Goal: Task Accomplishment & Management: Manage account settings

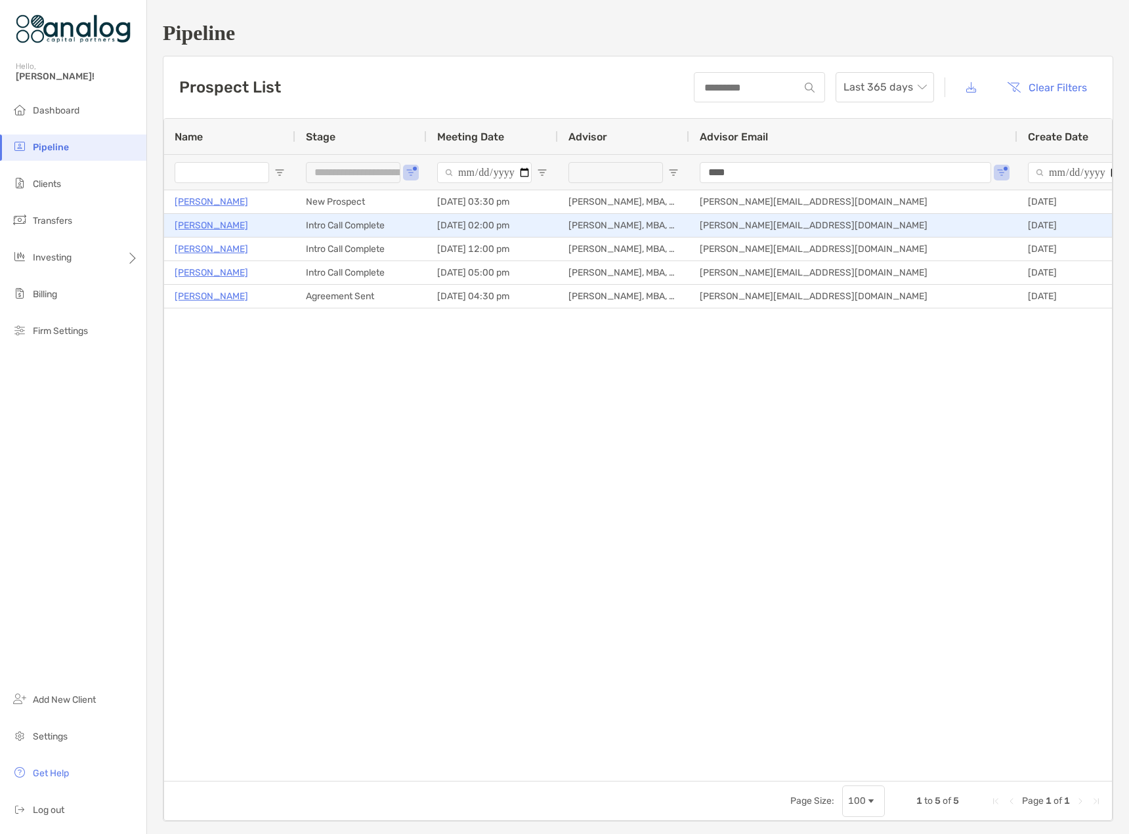
click at [198, 229] on p "Jordan Keith" at bounding box center [212, 225] width 74 height 16
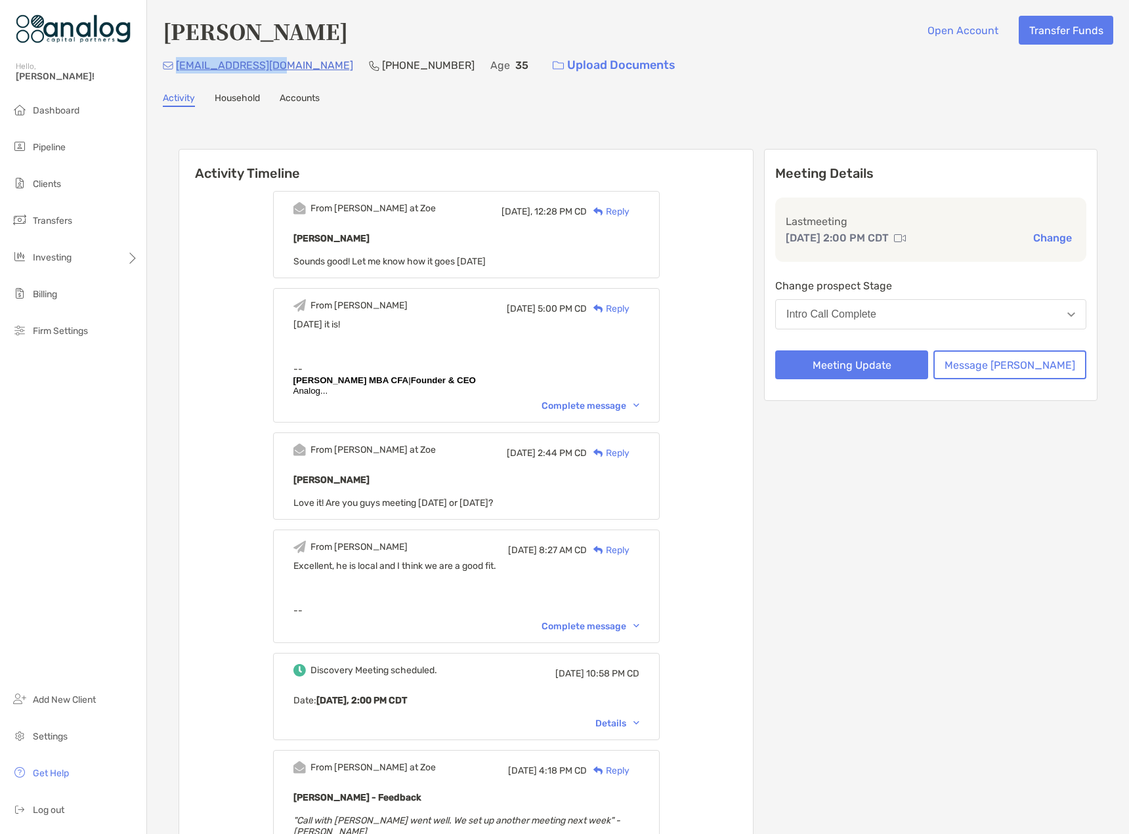
drag, startPoint x: 280, startPoint y: 64, endPoint x: 177, endPoint y: 67, distance: 103.1
click at [177, 67] on div "jrkws100@gmail.com (919) 441-0686 Age 35 Upload Documents" at bounding box center [638, 65] width 950 height 28
copy p "jrkws100@gmail.com"
click at [887, 372] on button "Meeting Update" at bounding box center [851, 364] width 153 height 29
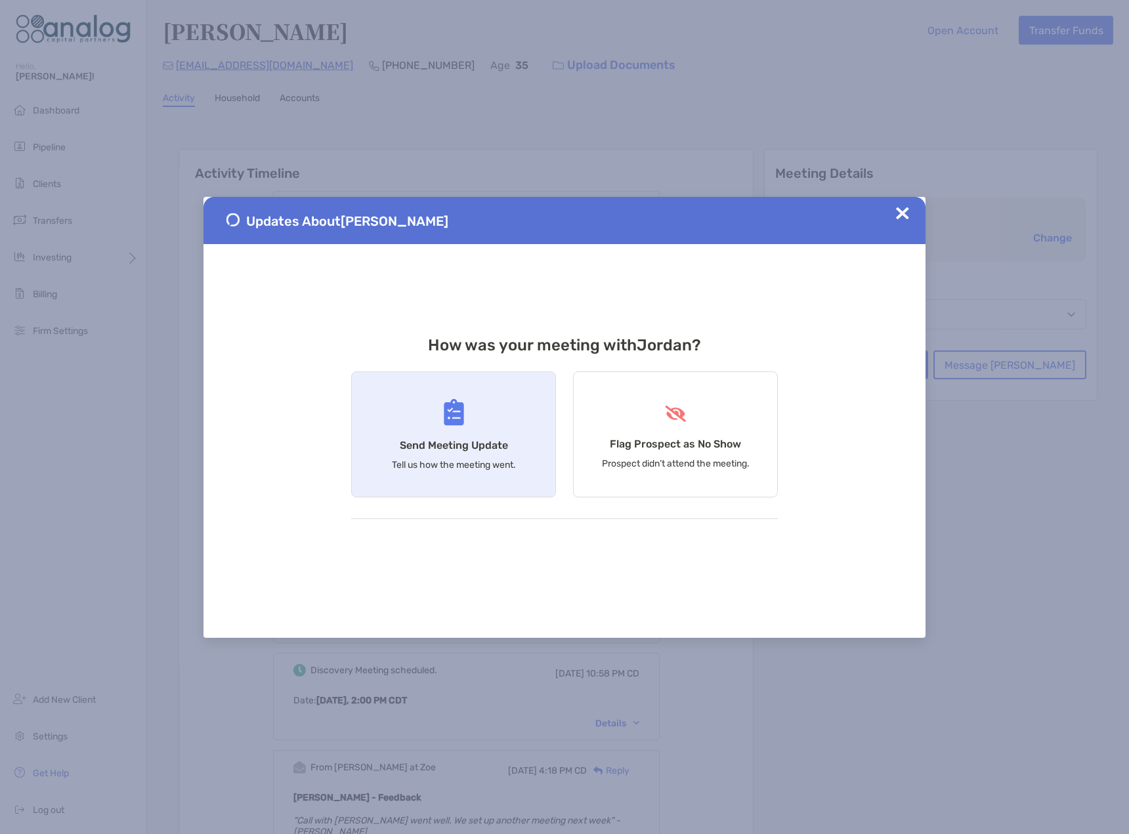
click at [446, 443] on h4 "Send Meeting Update" at bounding box center [454, 445] width 108 height 12
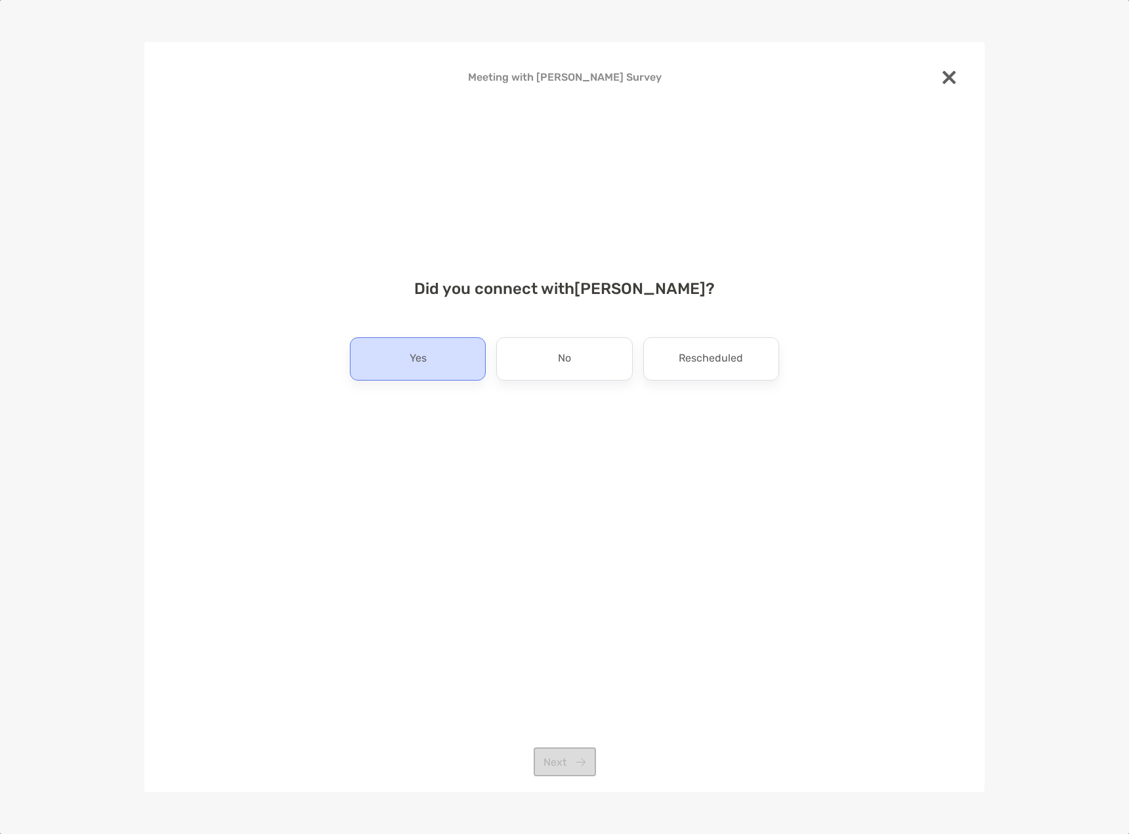
click at [426, 366] on p "Yes" at bounding box center [418, 359] width 17 height 21
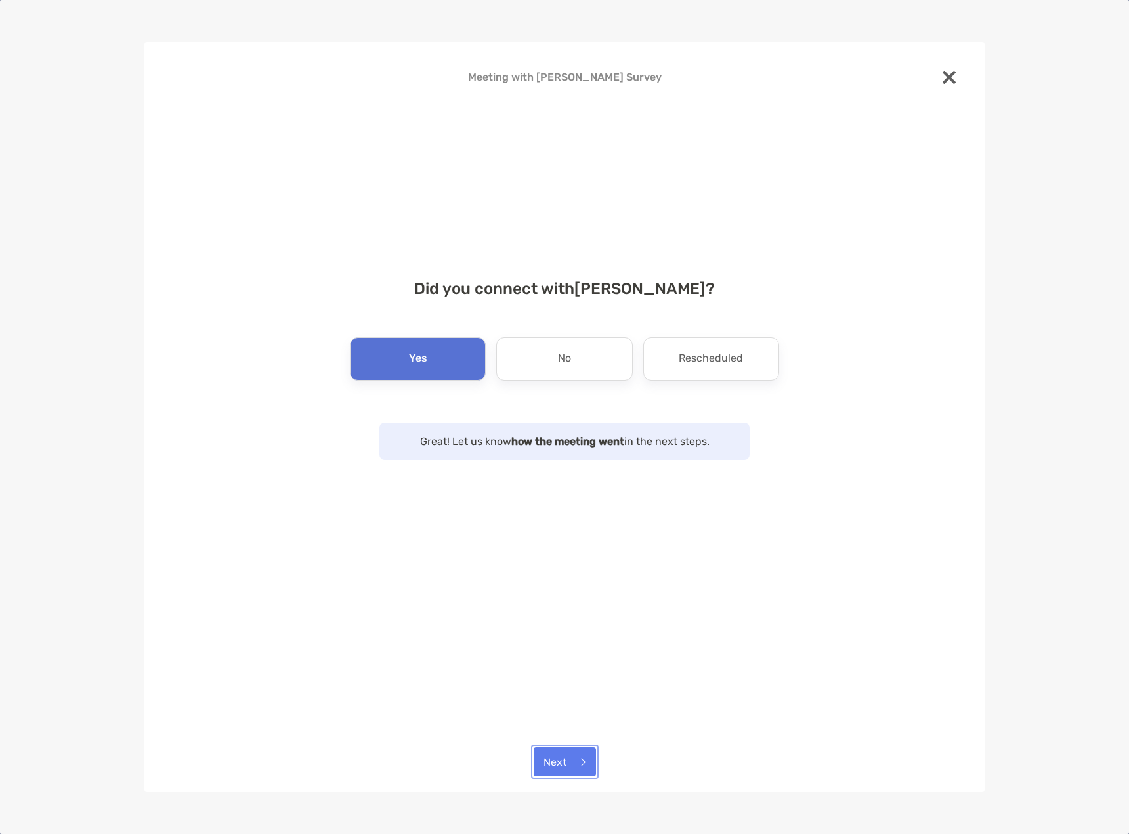
click at [558, 759] on button "Next" at bounding box center [565, 762] width 62 height 29
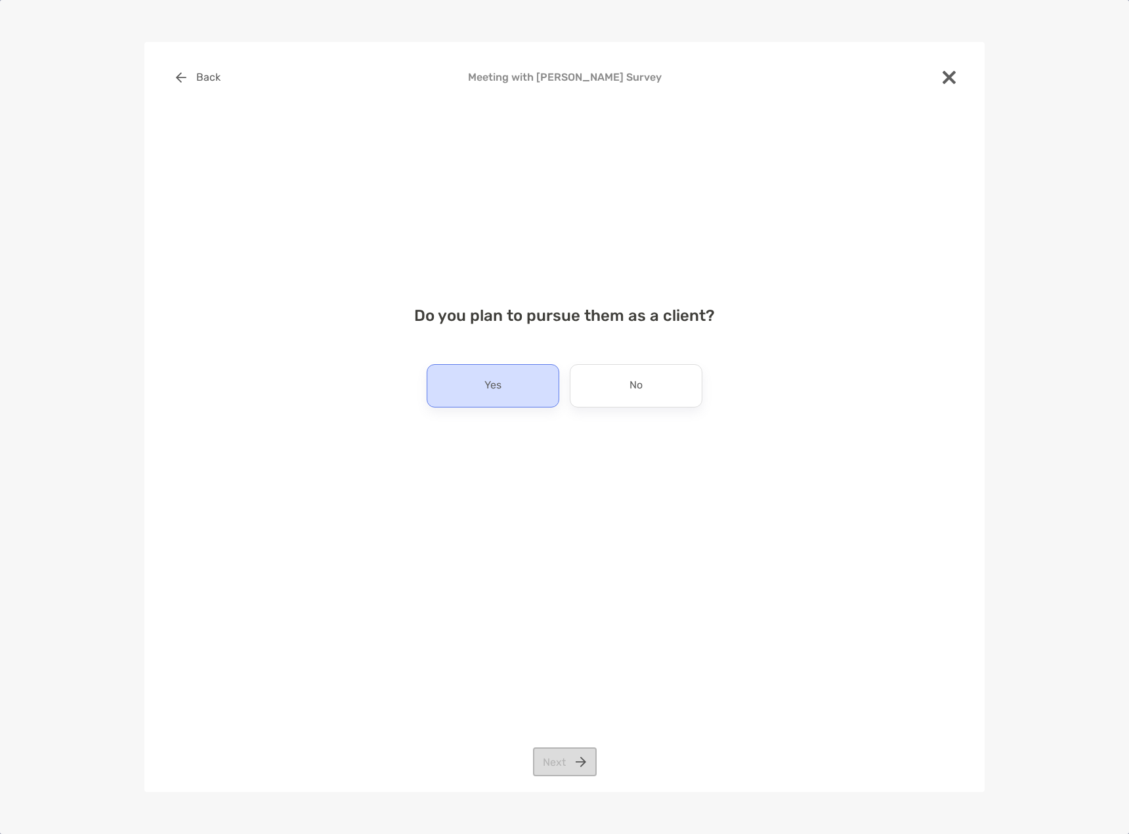
click at [486, 399] on div "Yes" at bounding box center [493, 385] width 133 height 43
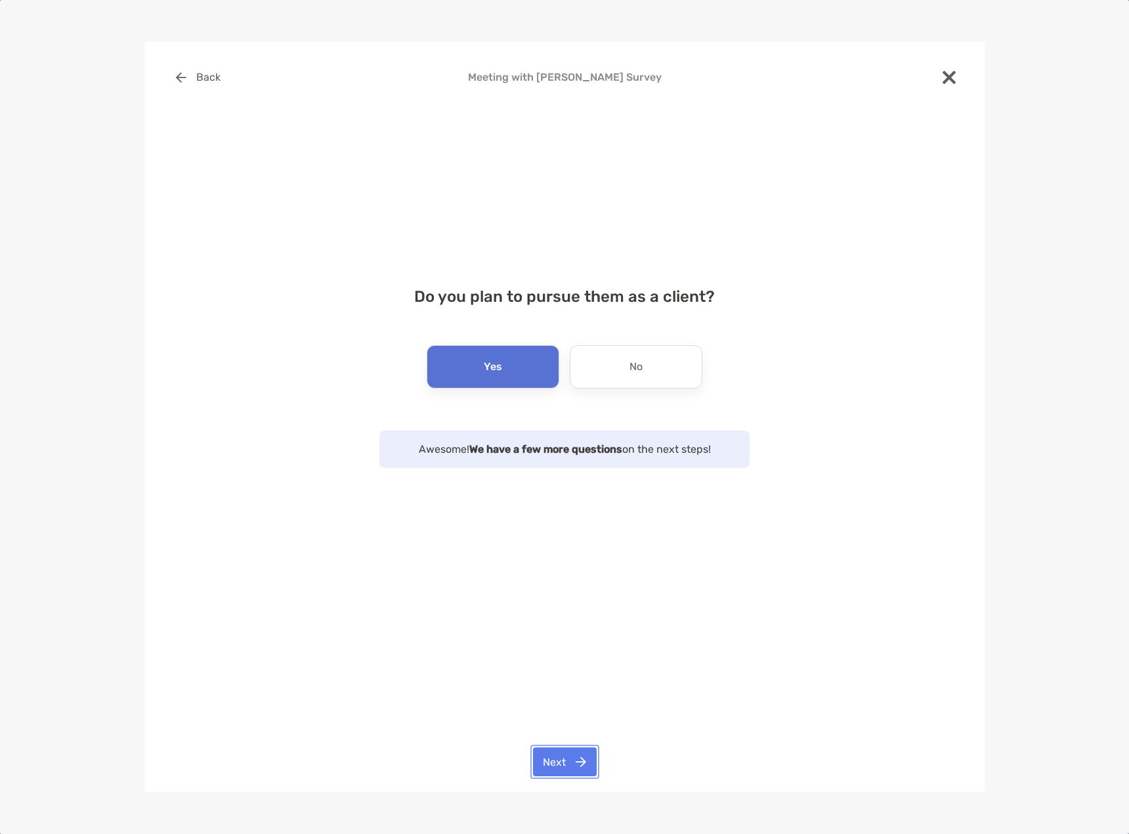
click at [561, 748] on button "Next" at bounding box center [565, 762] width 64 height 29
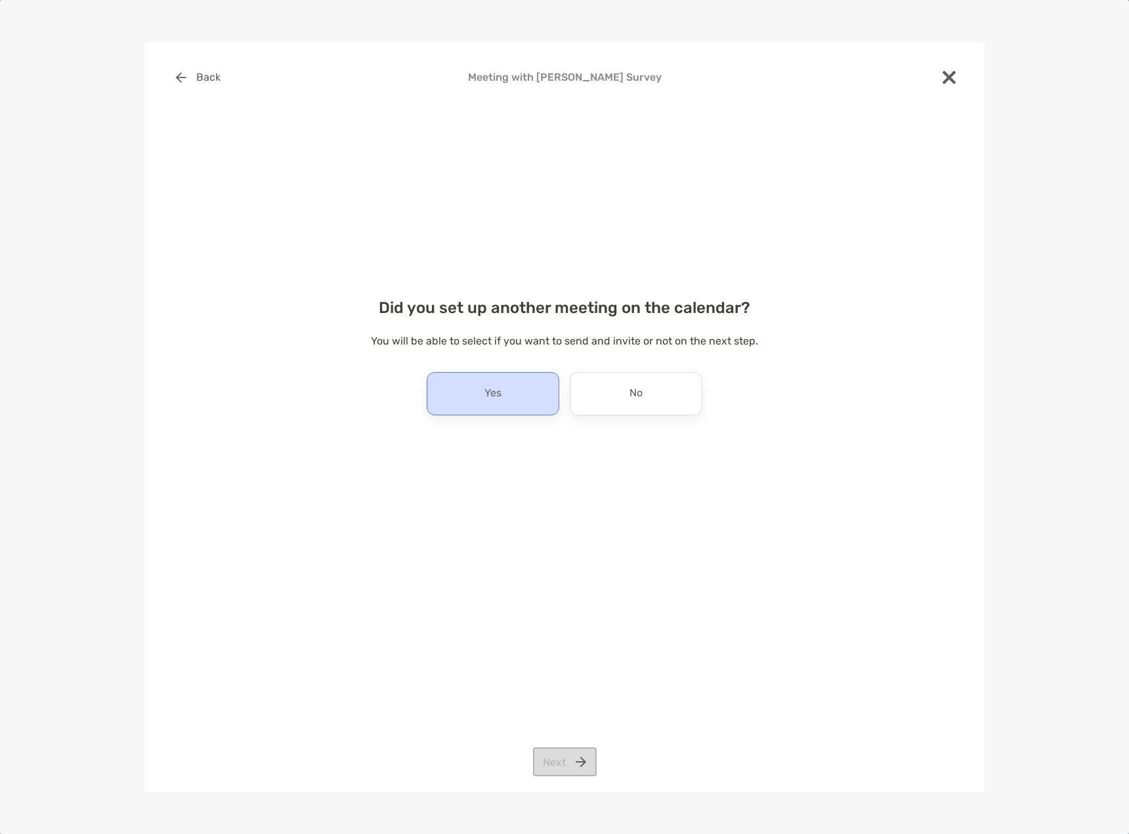
click at [505, 393] on div "Yes" at bounding box center [493, 393] width 133 height 43
click at [564, 766] on button "Next" at bounding box center [565, 762] width 64 height 29
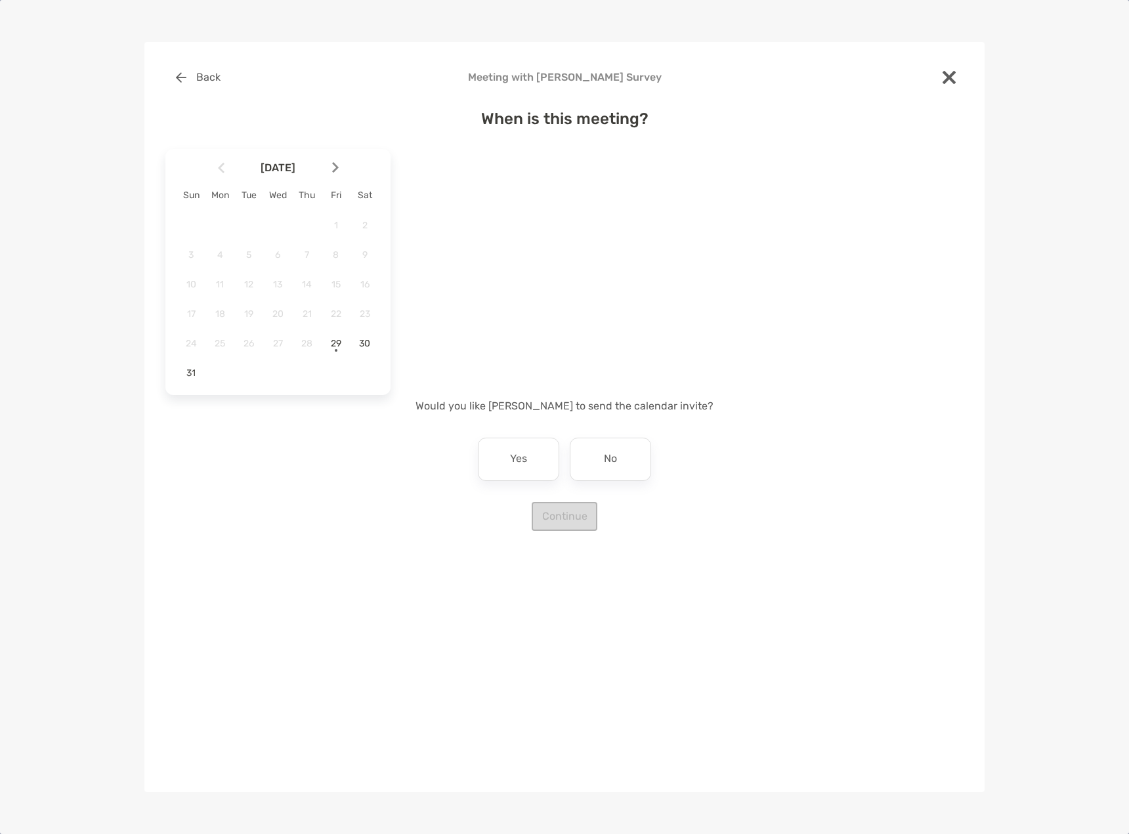
click at [338, 165] on img at bounding box center [335, 167] width 7 height 11
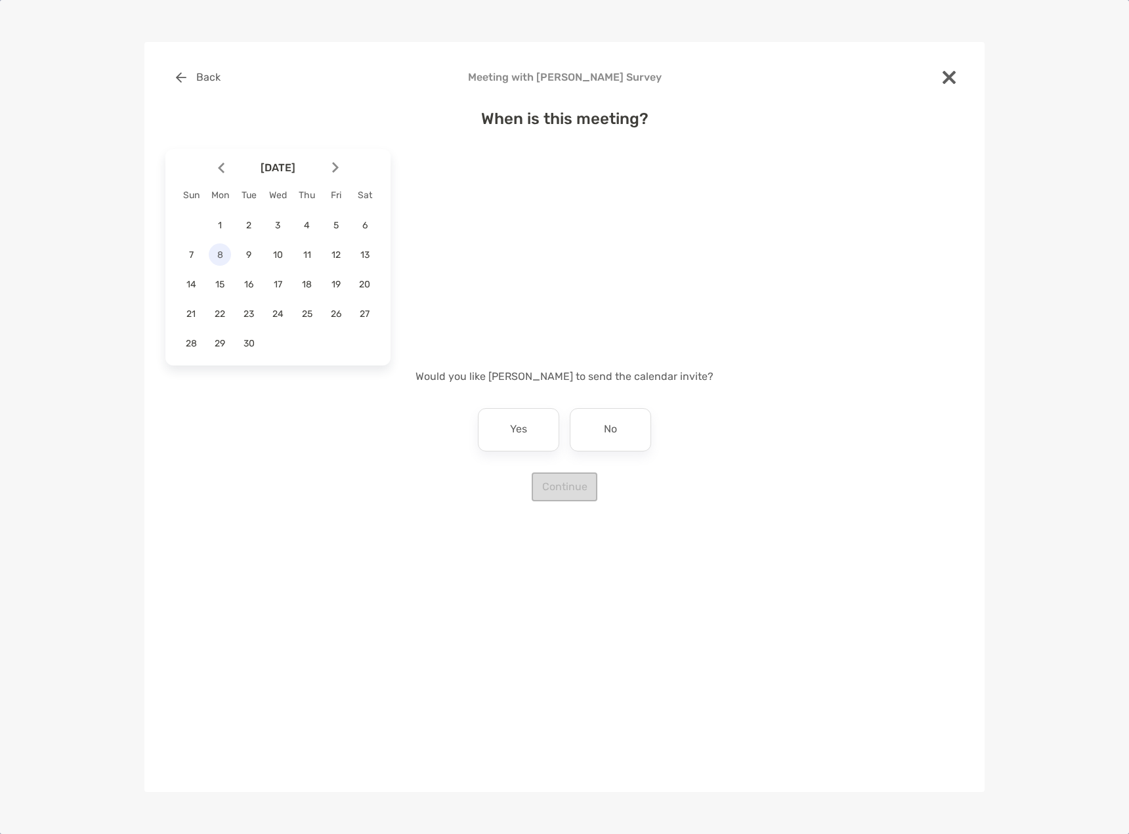
click at [222, 255] on span "8" at bounding box center [220, 254] width 22 height 11
click at [464, 311] on div "5:00 pm" at bounding box center [457, 300] width 88 height 30
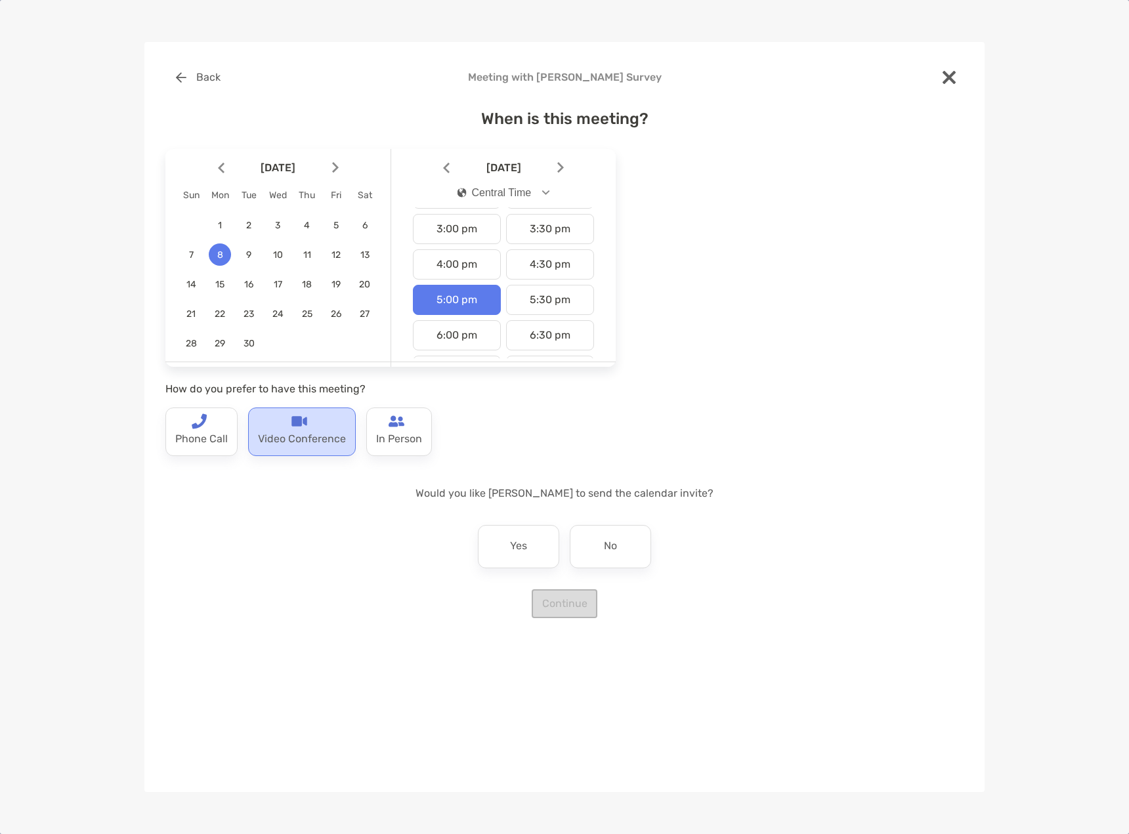
click at [318, 432] on p "Video Conference" at bounding box center [302, 439] width 88 height 21
click at [527, 556] on p "Yes" at bounding box center [518, 546] width 17 height 21
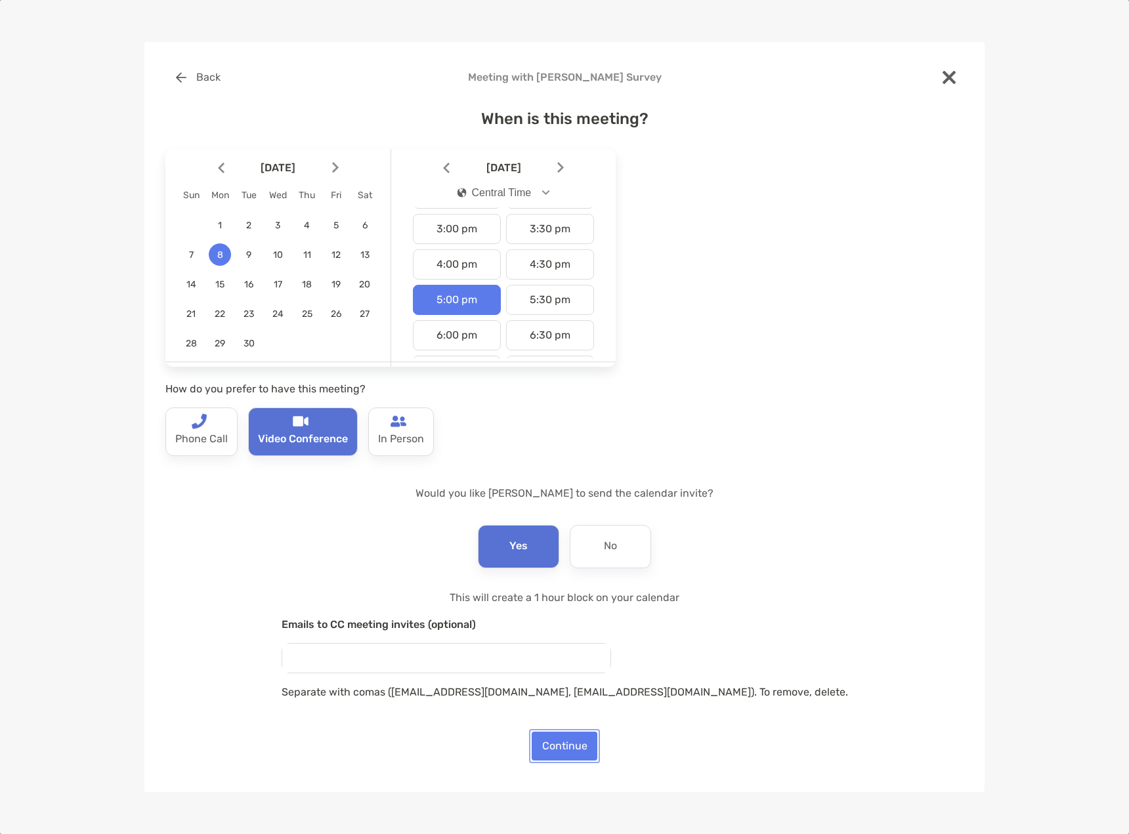
click at [557, 742] on button "Continue" at bounding box center [565, 746] width 66 height 29
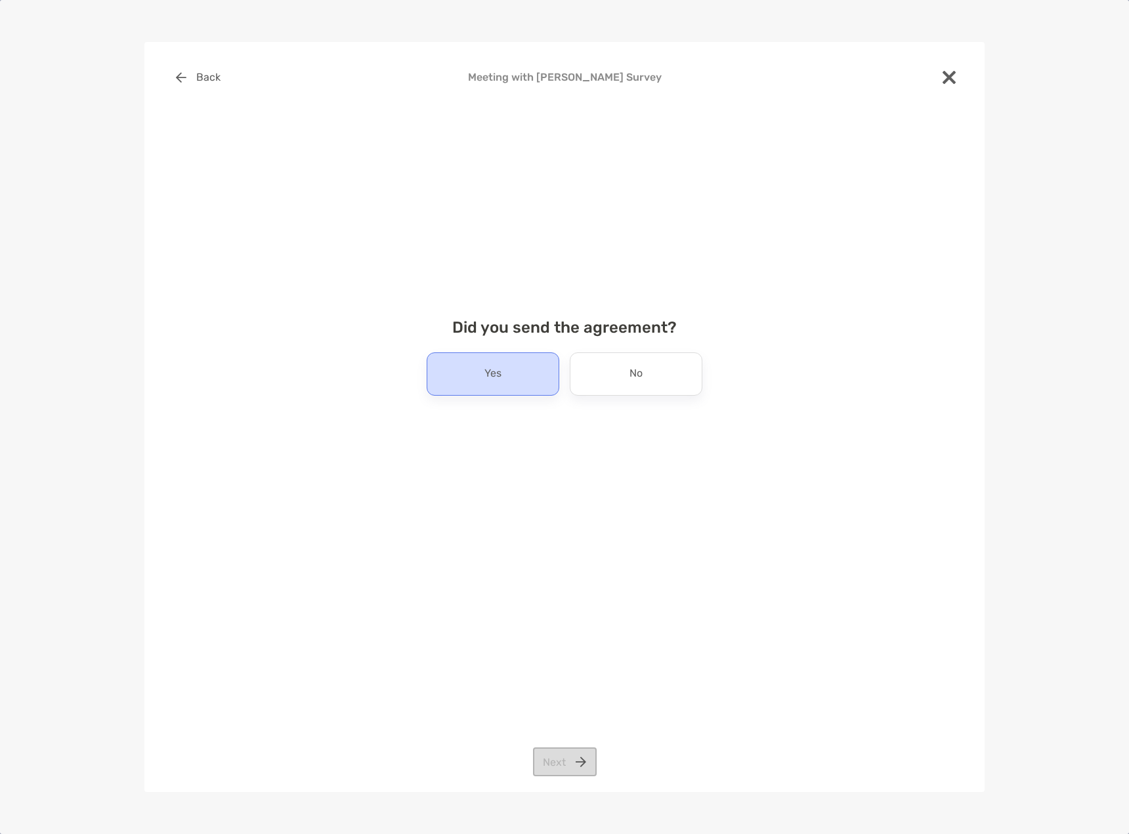
click at [505, 375] on div "Yes" at bounding box center [493, 373] width 133 height 43
click at [558, 757] on button "Next" at bounding box center [565, 762] width 64 height 29
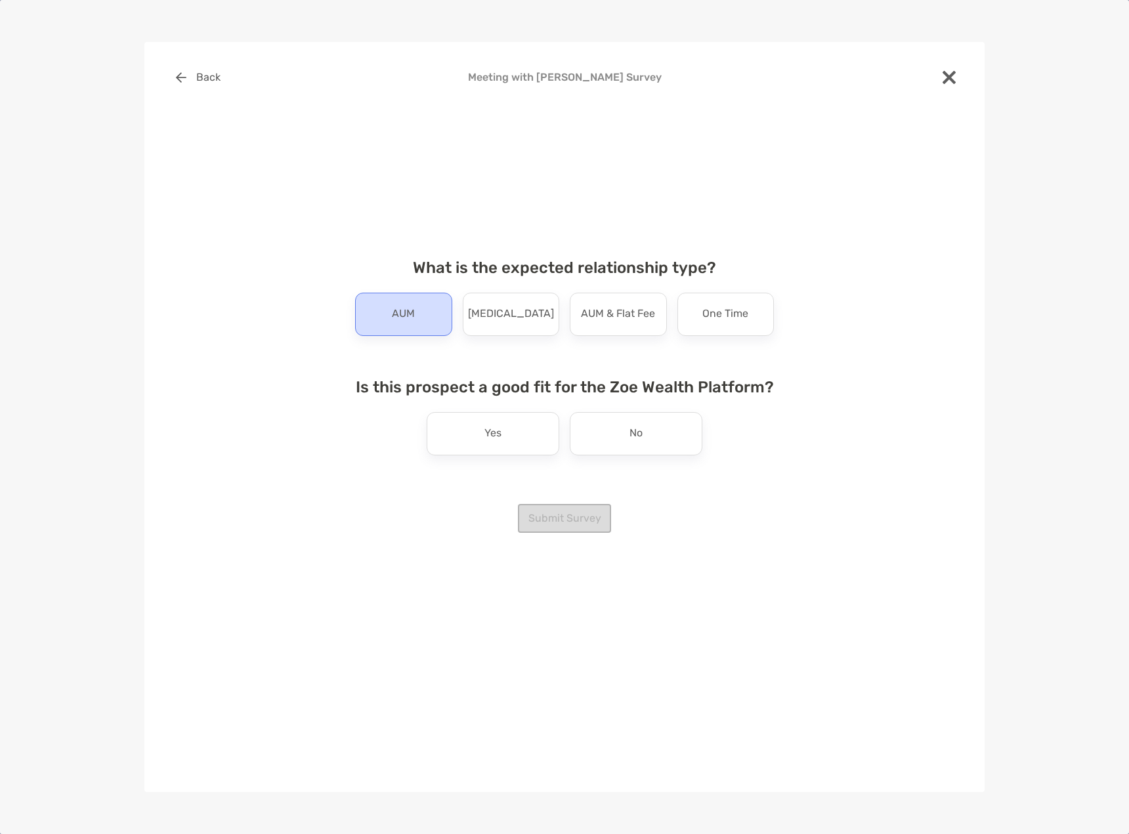
click at [417, 329] on div "AUM" at bounding box center [403, 314] width 97 height 43
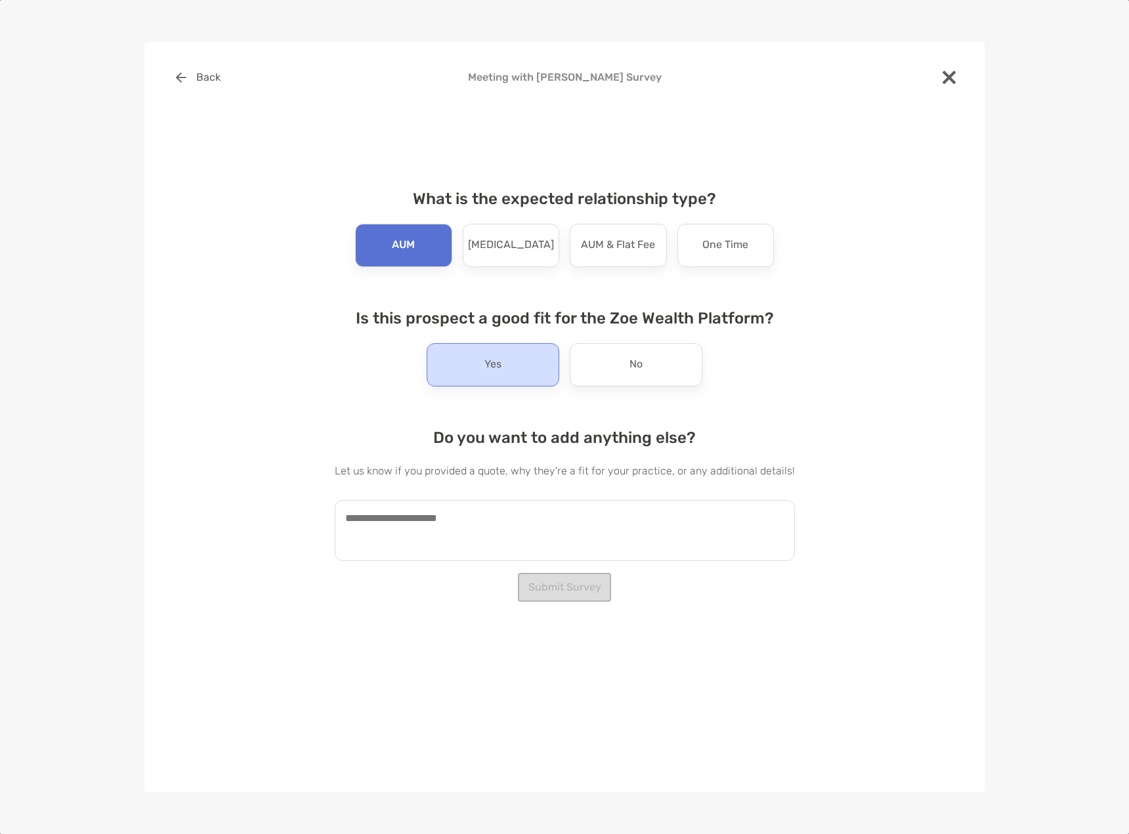
click at [478, 371] on div "Yes" at bounding box center [493, 364] width 133 height 43
click at [551, 590] on button "Submit Survey" at bounding box center [564, 587] width 93 height 29
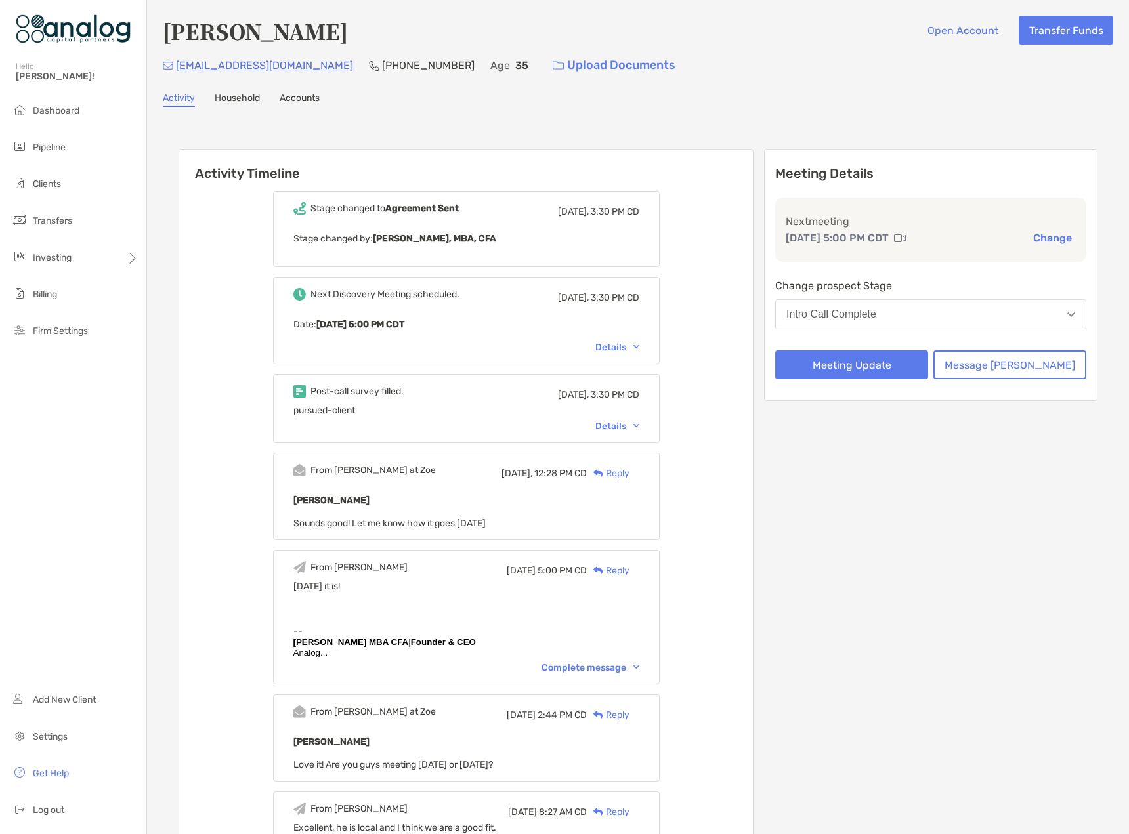
click at [876, 315] on div "Intro Call Complete" at bounding box center [831, 314] width 90 height 12
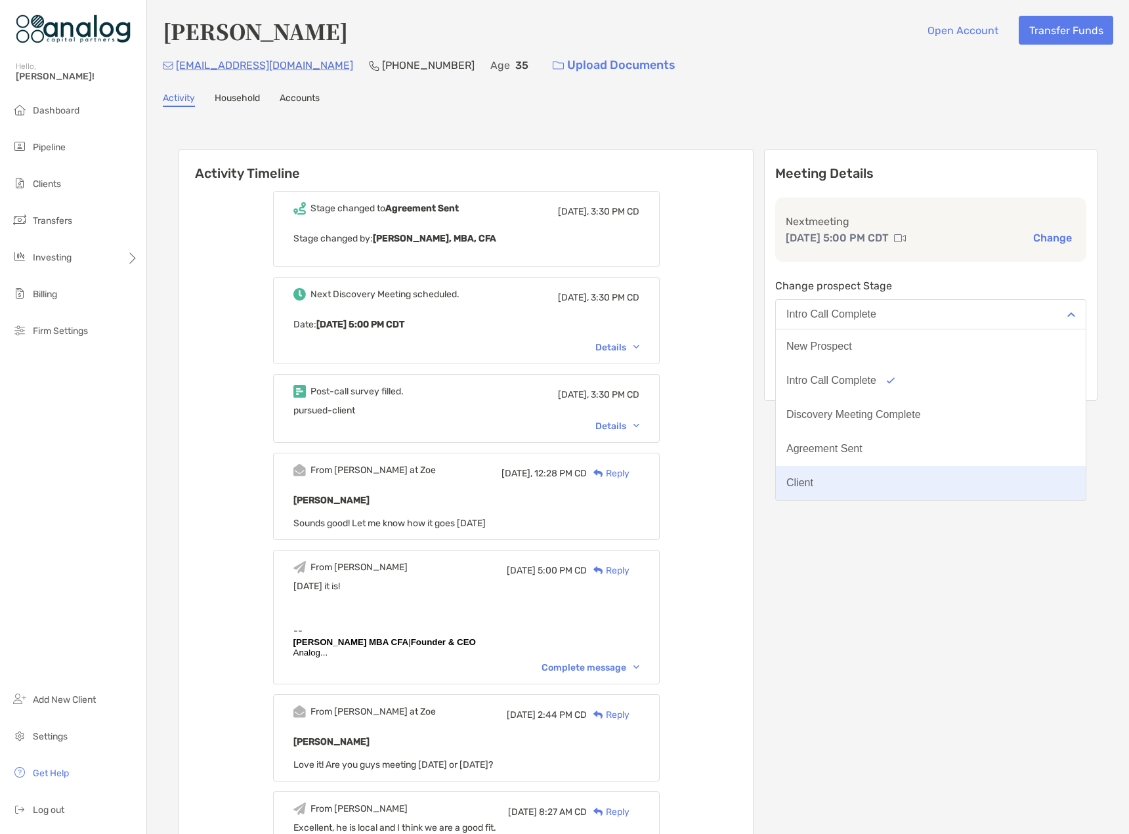
click at [864, 484] on button "Client" at bounding box center [931, 483] width 310 height 34
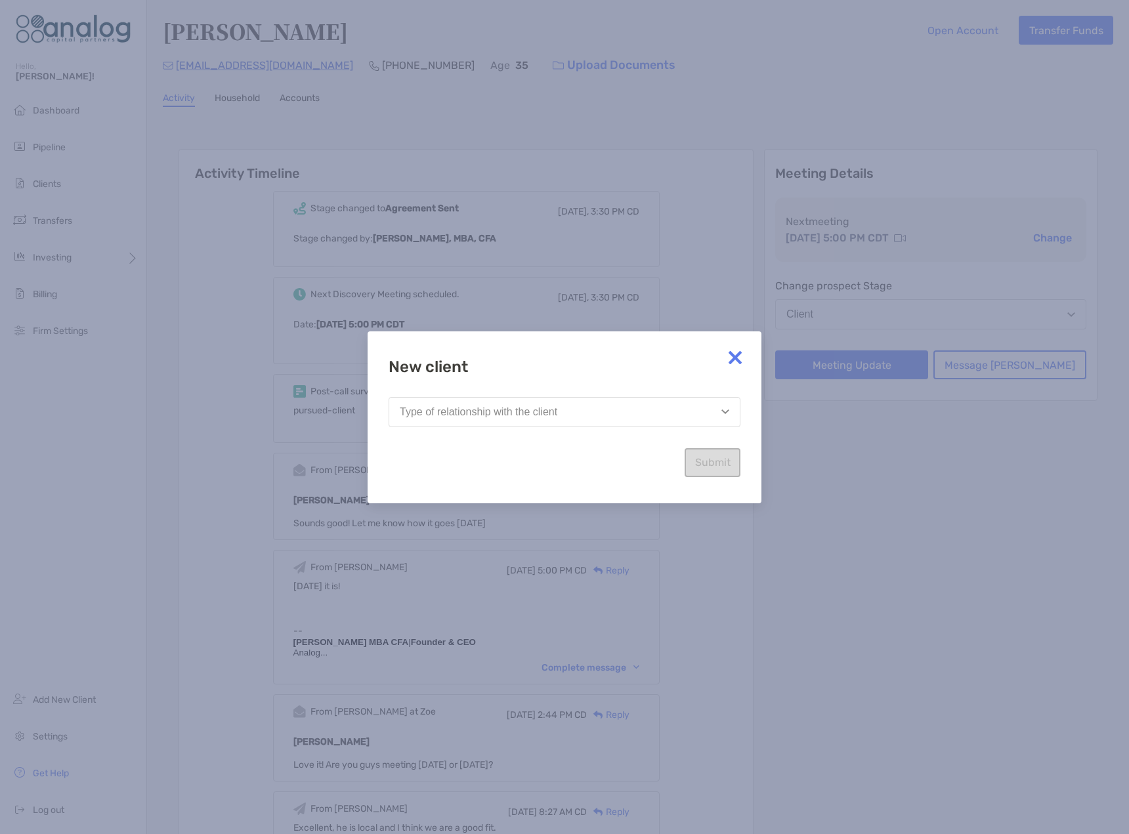
click at [509, 418] on button "Type of relationship with the client" at bounding box center [565, 412] width 352 height 30
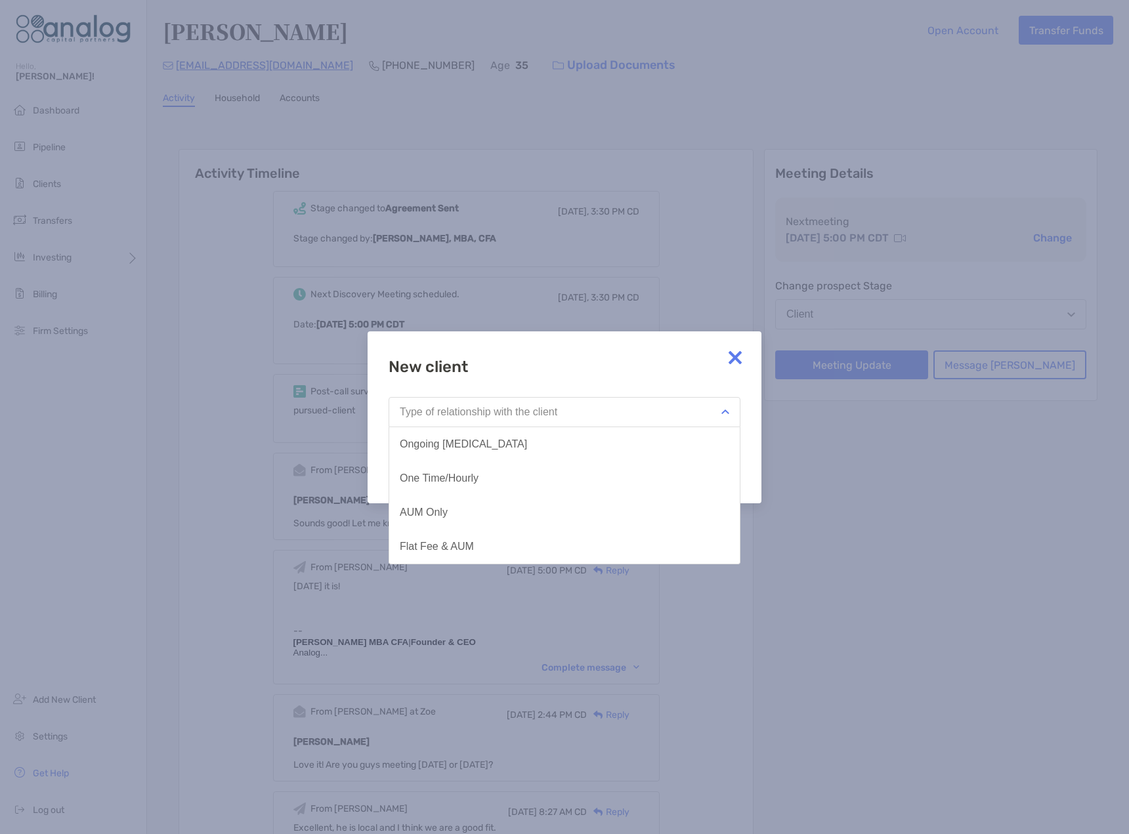
click at [632, 381] on div "New client Type of relationship with the client Ongoing Retainer One Time/Hourl…" at bounding box center [565, 417] width 352 height 119
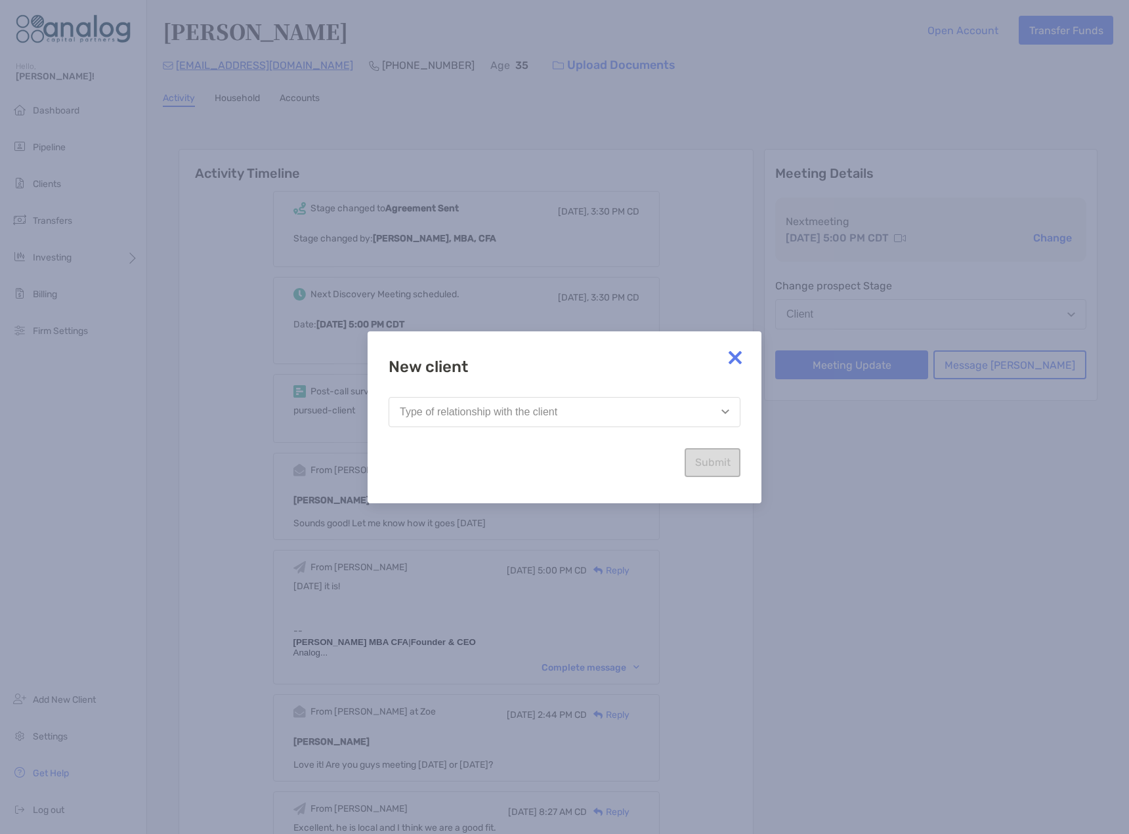
click at [734, 352] on img at bounding box center [735, 358] width 26 height 26
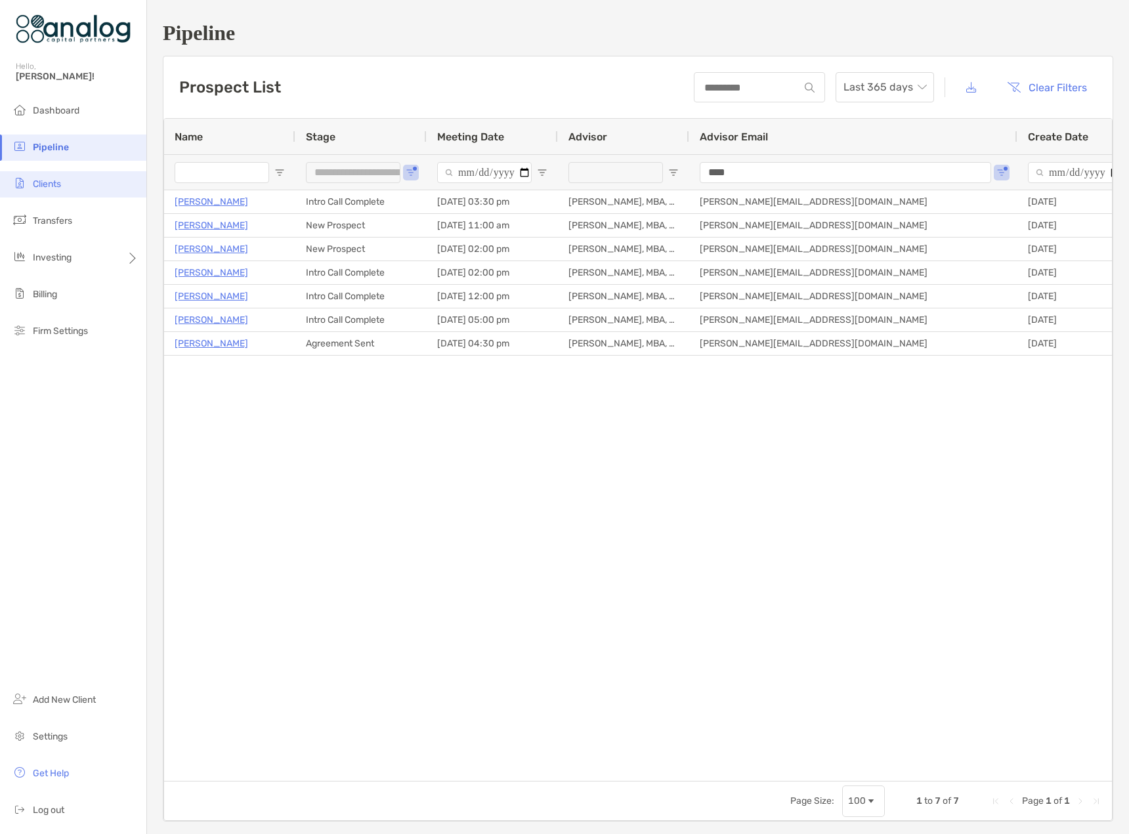
click at [56, 190] on li "Clients" at bounding box center [73, 184] width 146 height 26
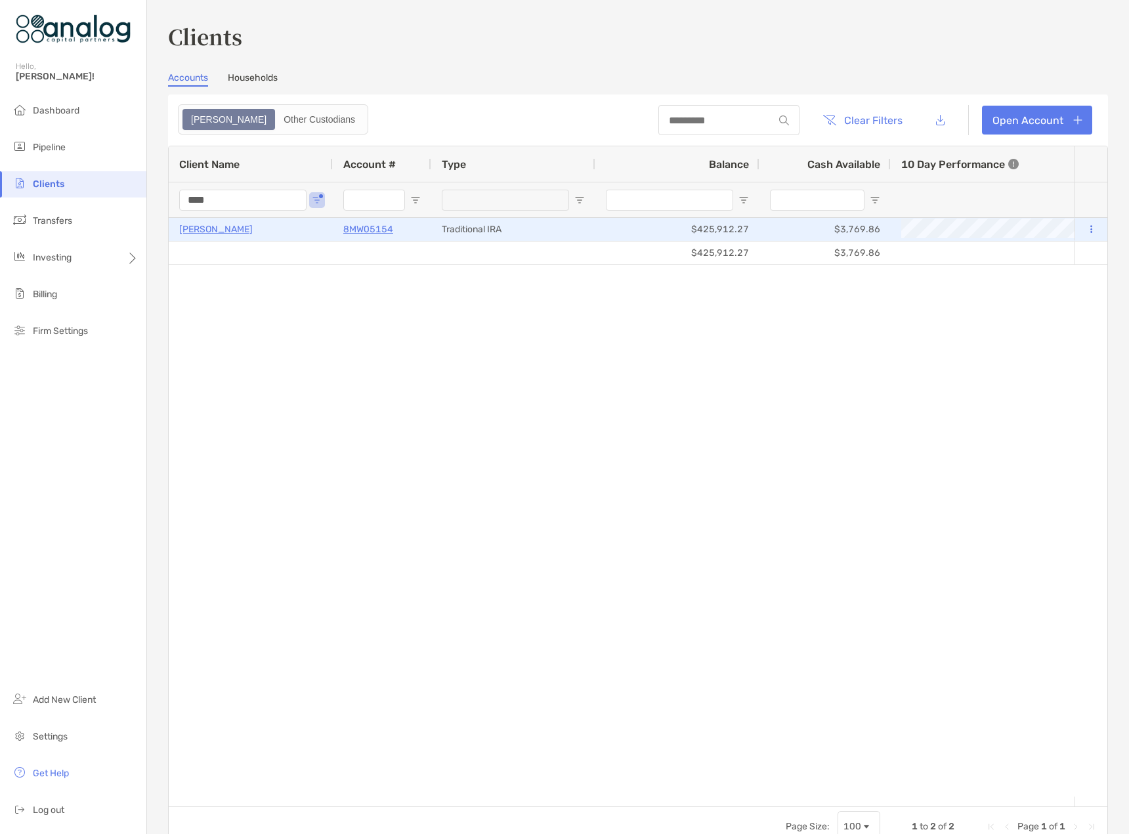
click at [242, 231] on p "[PERSON_NAME]" at bounding box center [216, 229] width 74 height 16
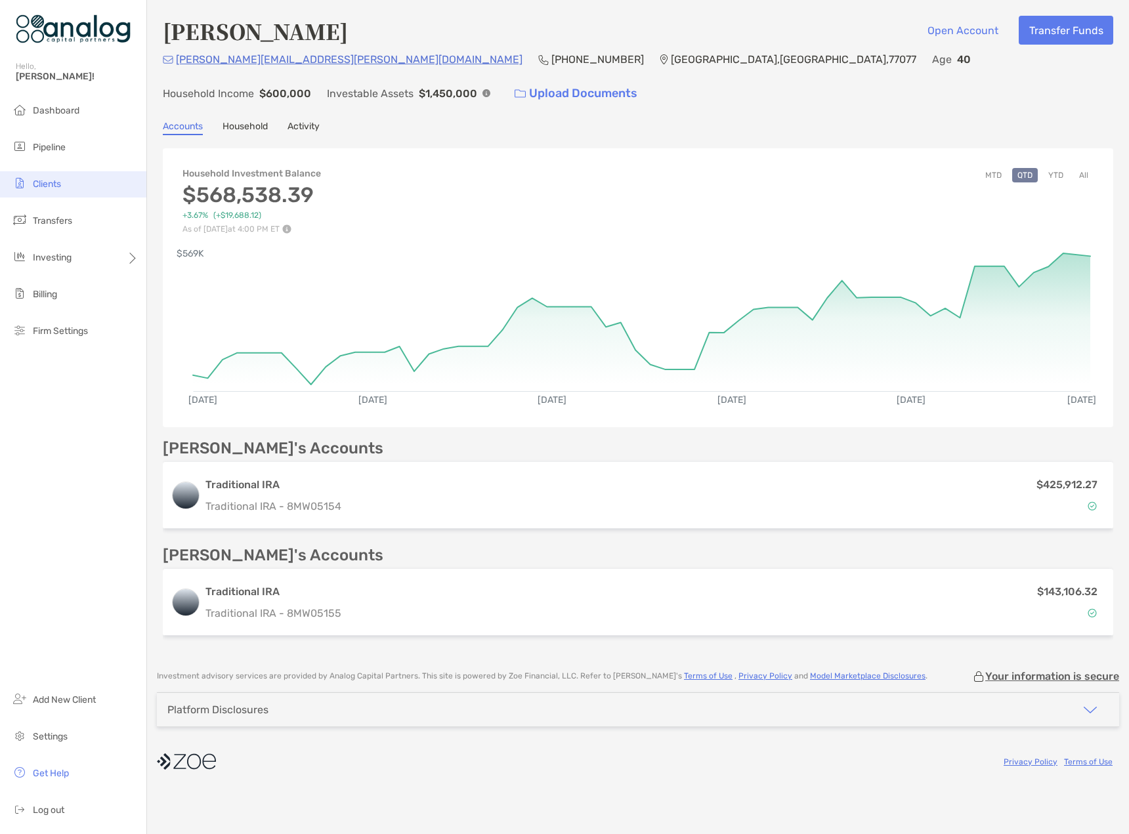
click at [45, 182] on span "Clients" at bounding box center [47, 184] width 28 height 11
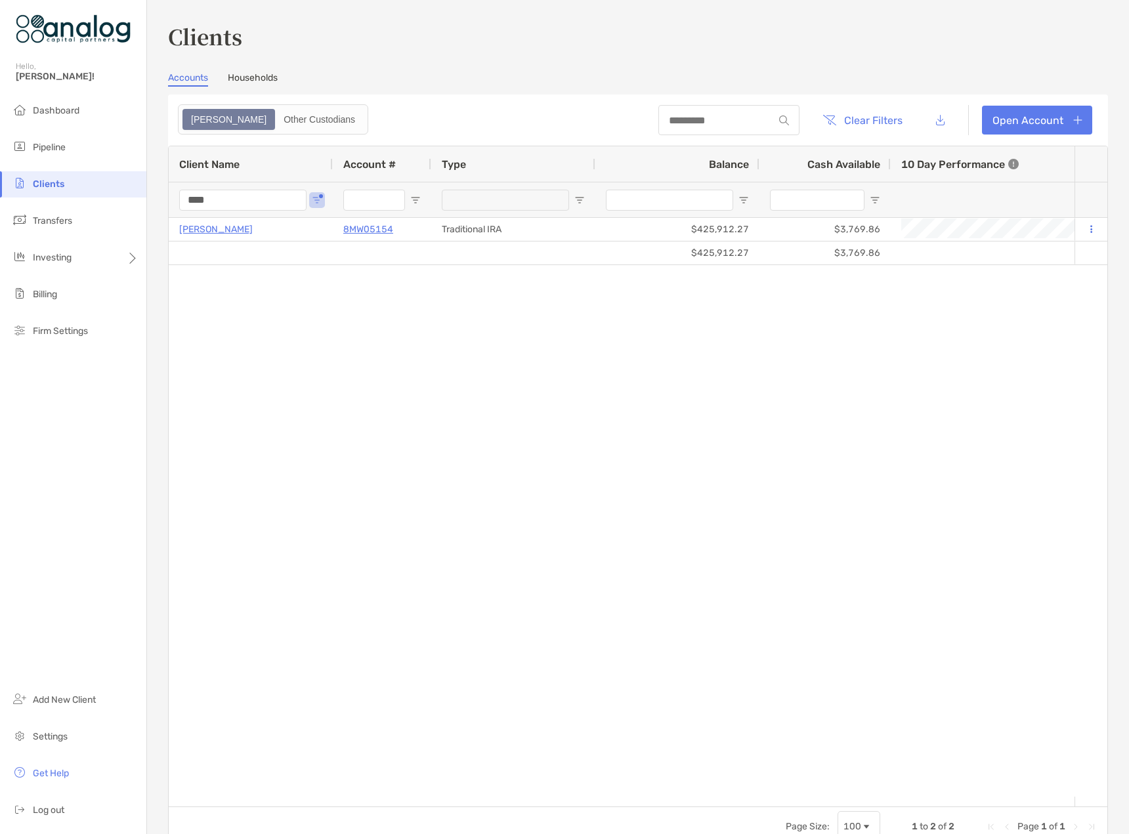
click at [199, 202] on input "****" at bounding box center [242, 200] width 127 height 21
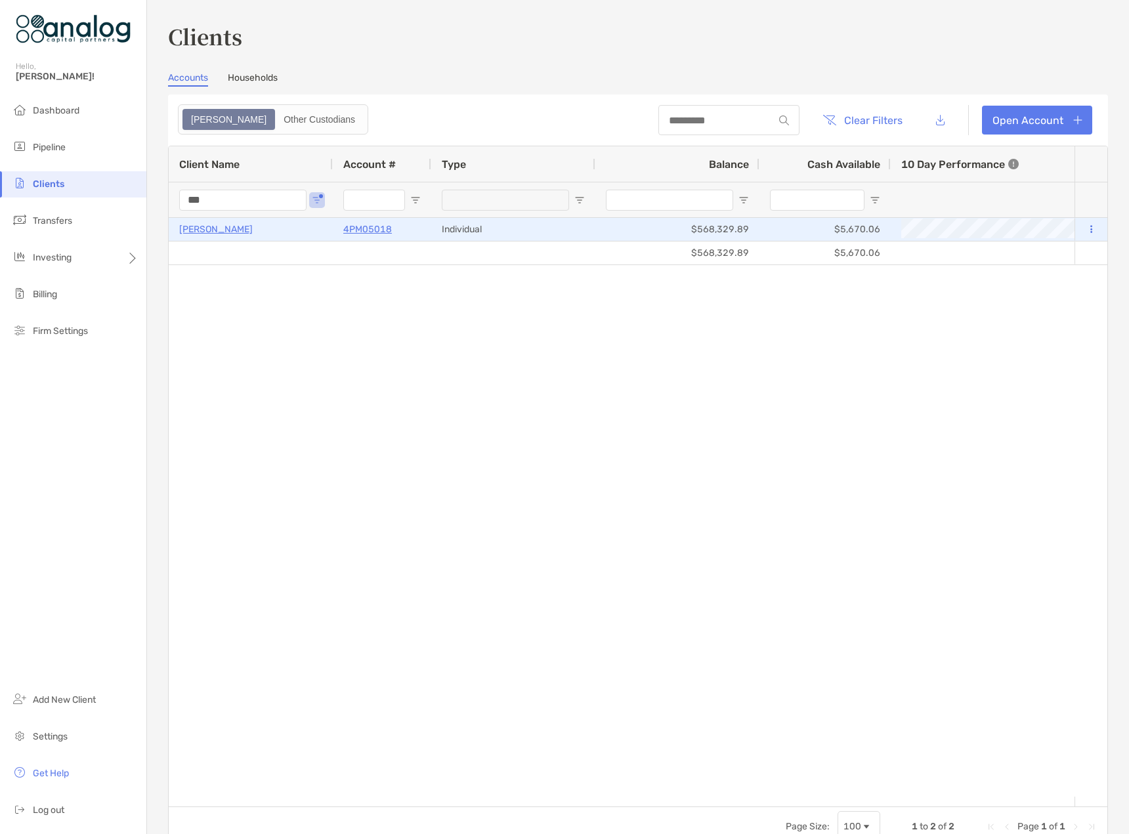
type input "***"
click at [211, 227] on p "[PERSON_NAME]" at bounding box center [216, 229] width 74 height 16
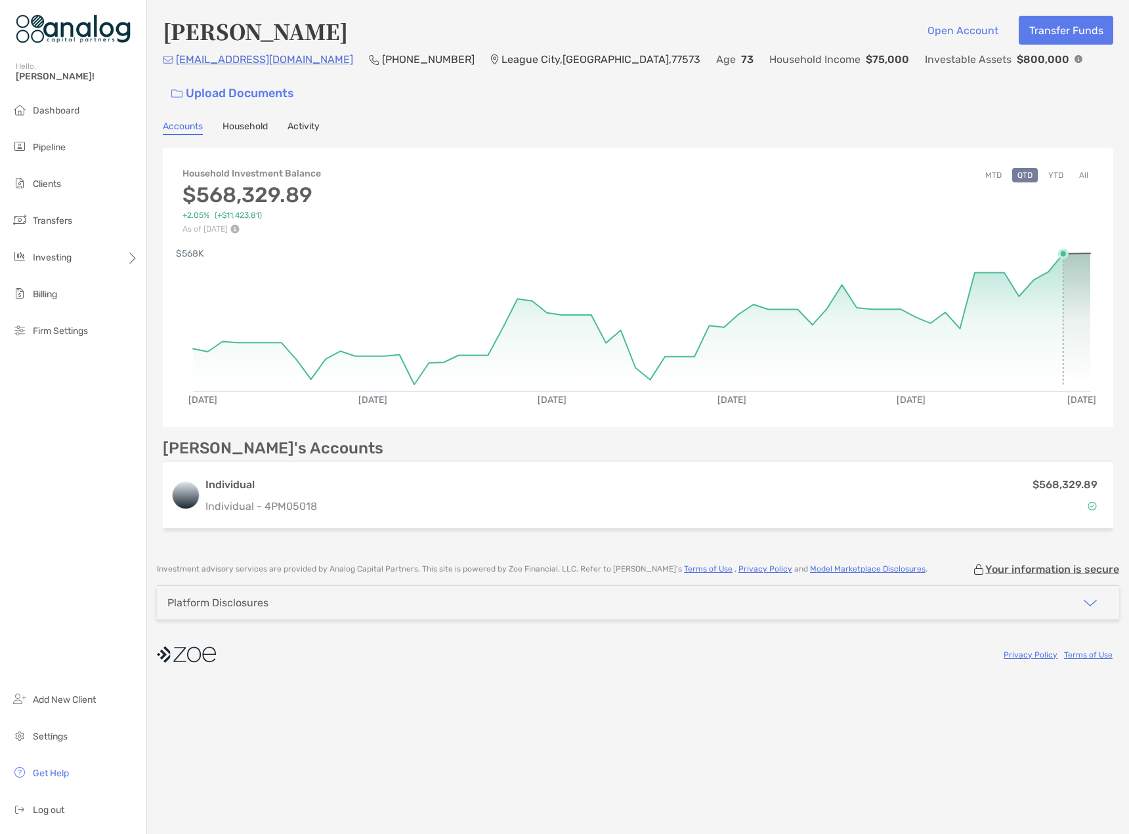
drag, startPoint x: 1069, startPoint y: 230, endPoint x: 1081, endPoint y: 231, distance: 11.8
click at [1080, 253] on rect at bounding box center [641, 315] width 897 height 125
click at [830, 110] on div "[PERSON_NAME] Open Account Transfer Funds [EMAIL_ADDRESS][DOMAIN_NAME] (830) 99…" at bounding box center [638, 275] width 982 height 550
